Goal: Task Accomplishment & Management: Complete application form

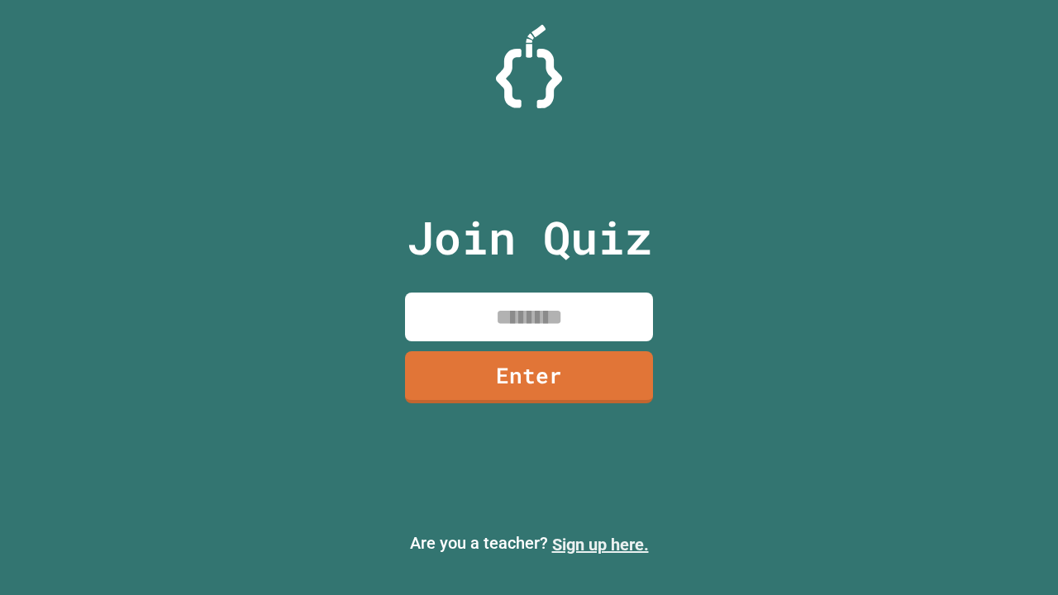
click at [600, 544] on link "Sign up here." at bounding box center [600, 545] width 97 height 20
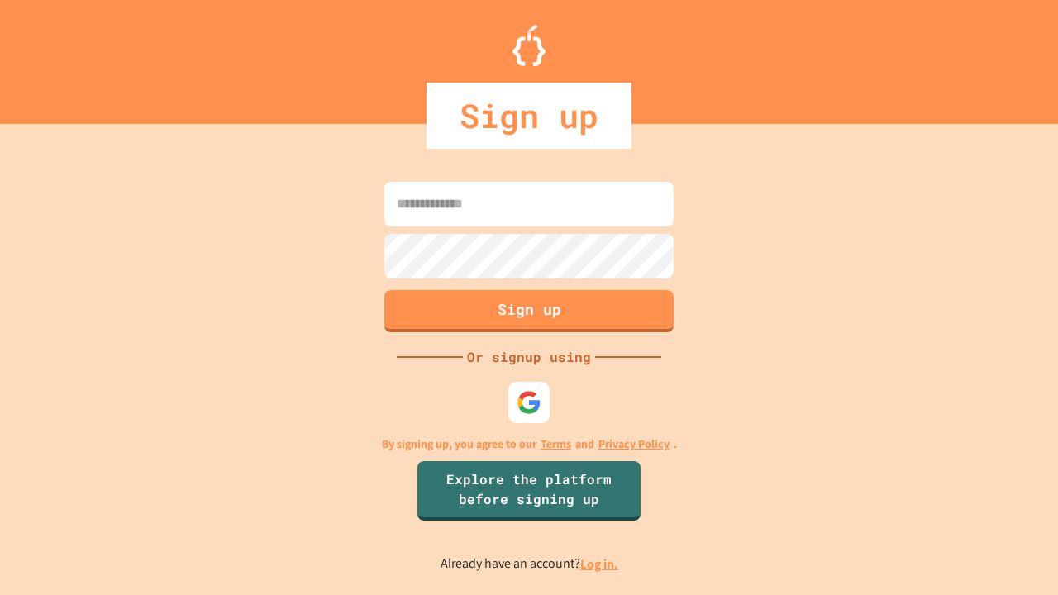
click at [600, 563] on link "Log in." at bounding box center [599, 563] width 38 height 17
